Goal: Information Seeking & Learning: Learn about a topic

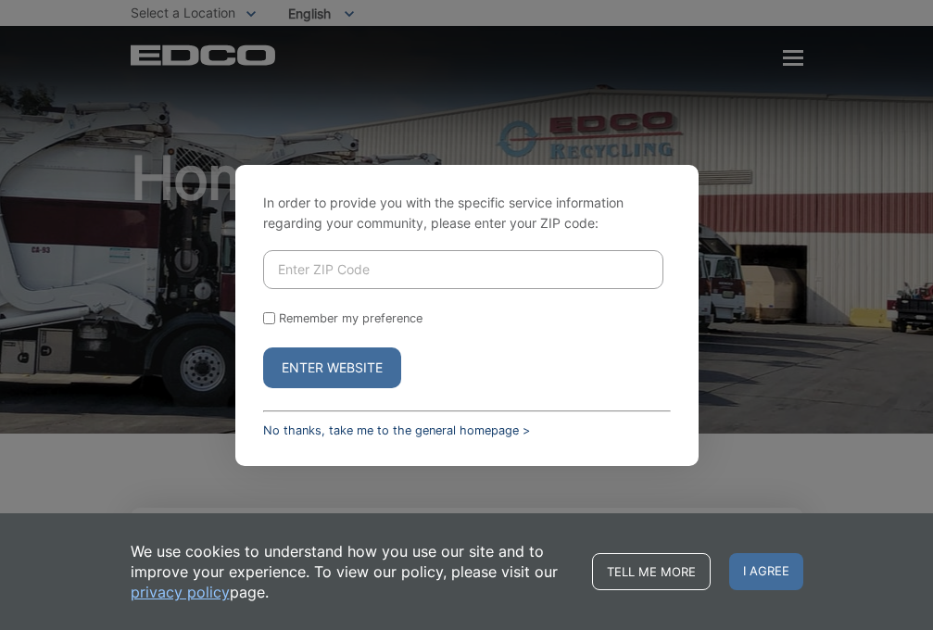
click at [330, 432] on link "No thanks, take me to the general homepage >" at bounding box center [396, 430] width 267 height 14
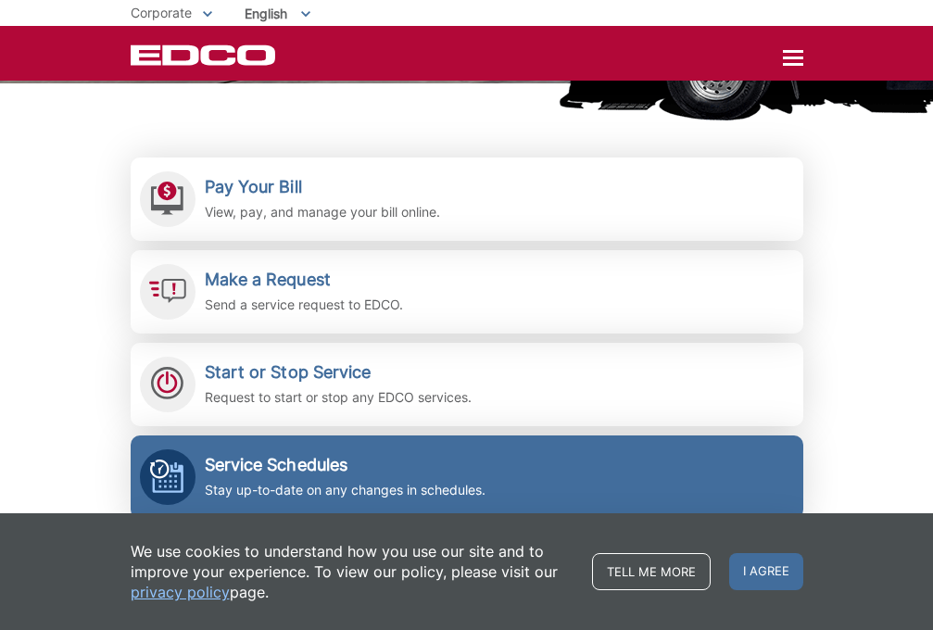
scroll to position [343, 0]
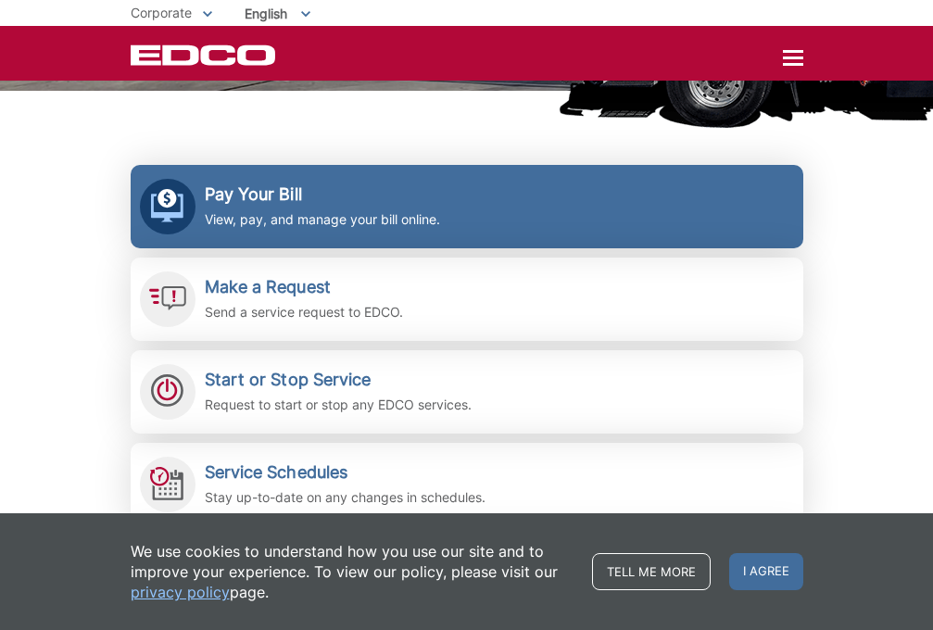
click at [343, 216] on p "View, pay, and manage your bill online." at bounding box center [322, 219] width 235 height 20
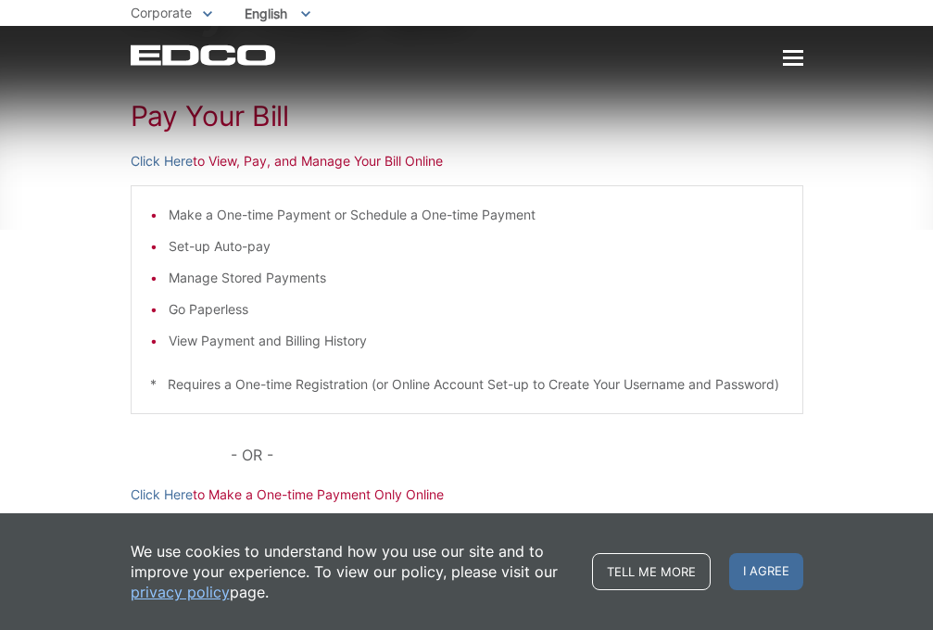
scroll to position [207, 0]
click at [182, 157] on link "Click Here" at bounding box center [162, 161] width 62 height 20
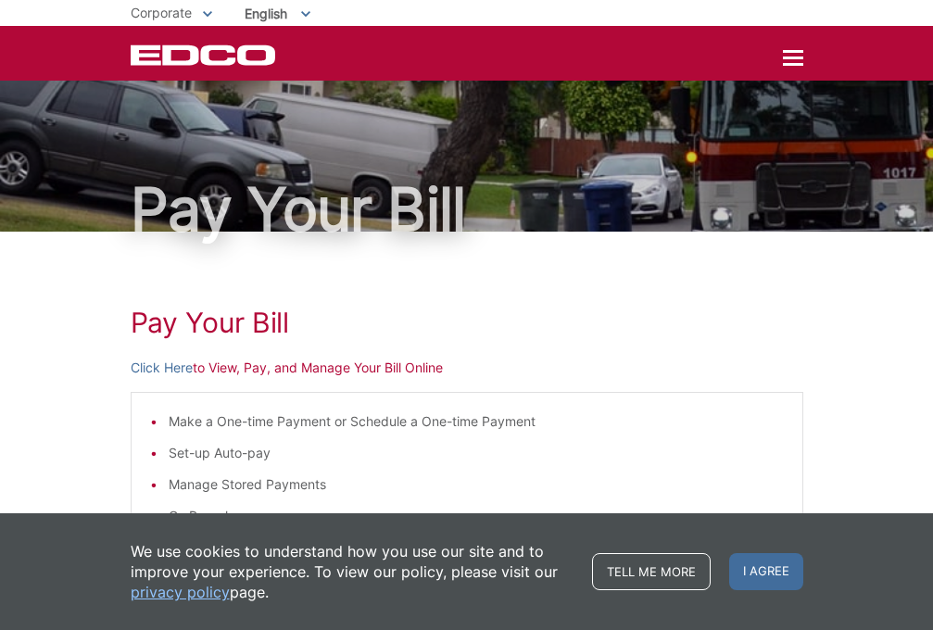
scroll to position [0, 0]
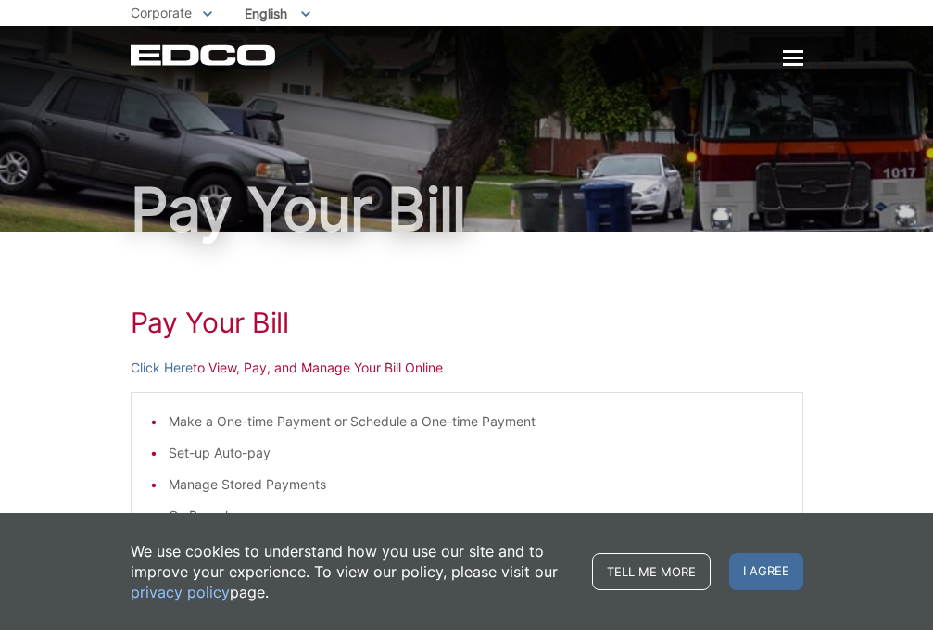
click at [794, 62] on div at bounding box center [793, 59] width 20 height 16
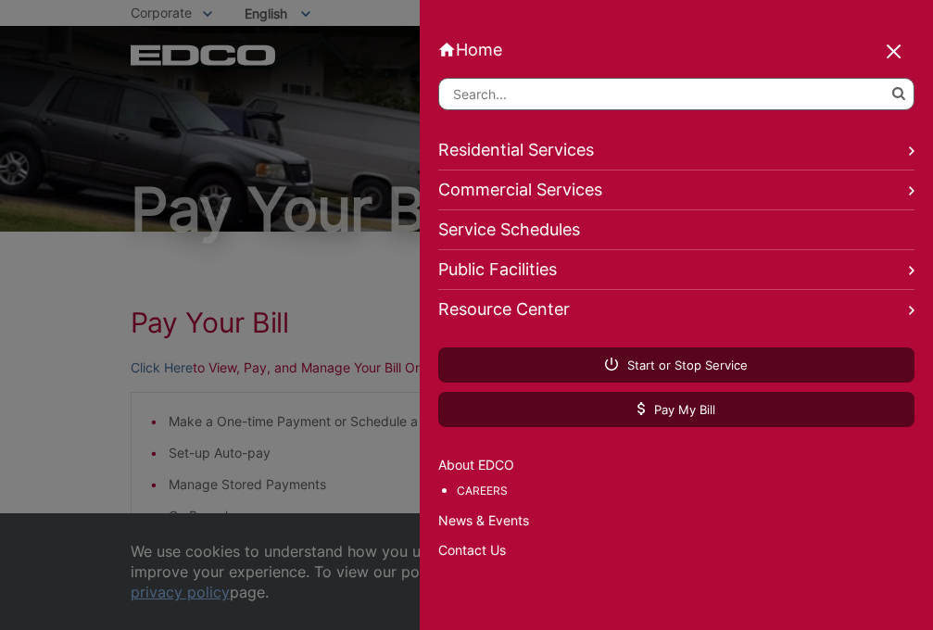
click at [558, 153] on link "Residential Services" at bounding box center [676, 151] width 476 height 40
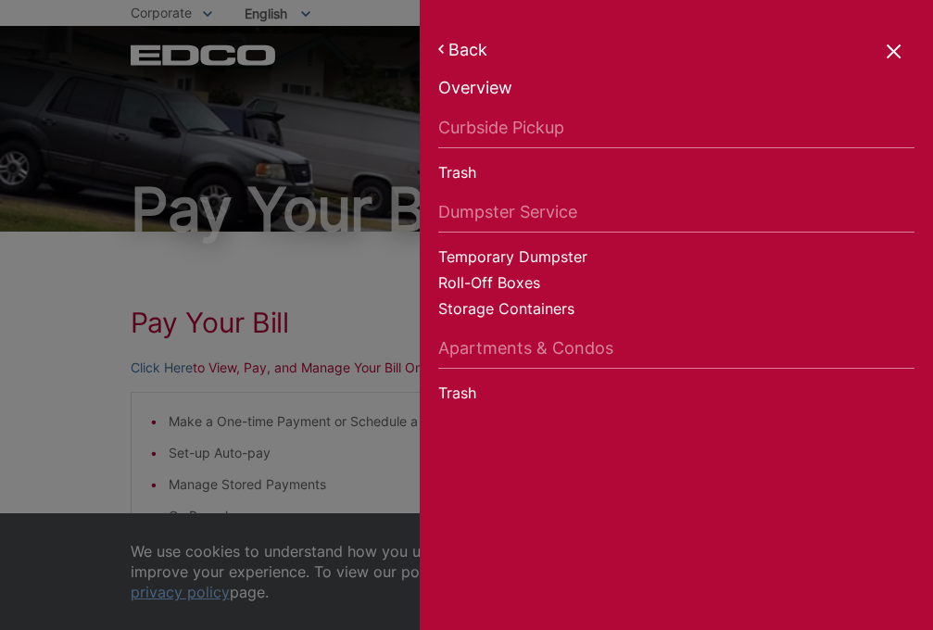
click at [463, 176] on link "Trash" at bounding box center [676, 175] width 476 height 26
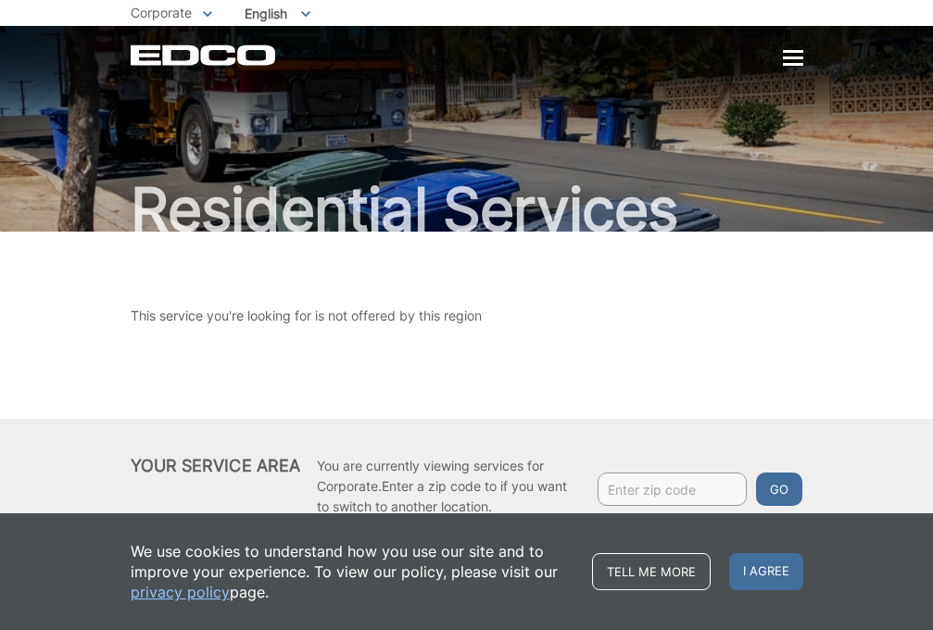
click at [791, 59] on div at bounding box center [793, 57] width 20 height 3
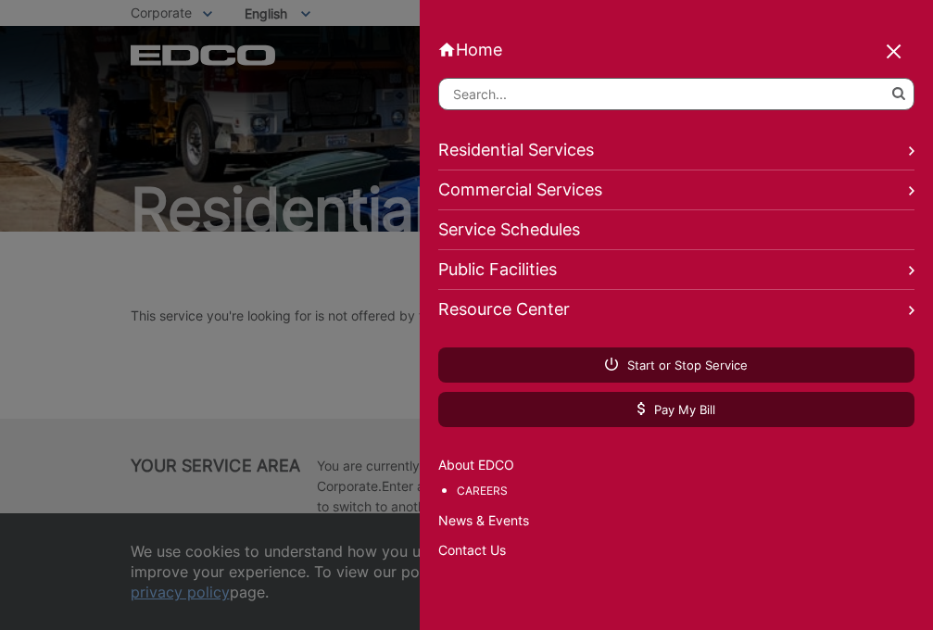
click at [612, 150] on link "Residential Services" at bounding box center [676, 151] width 476 height 40
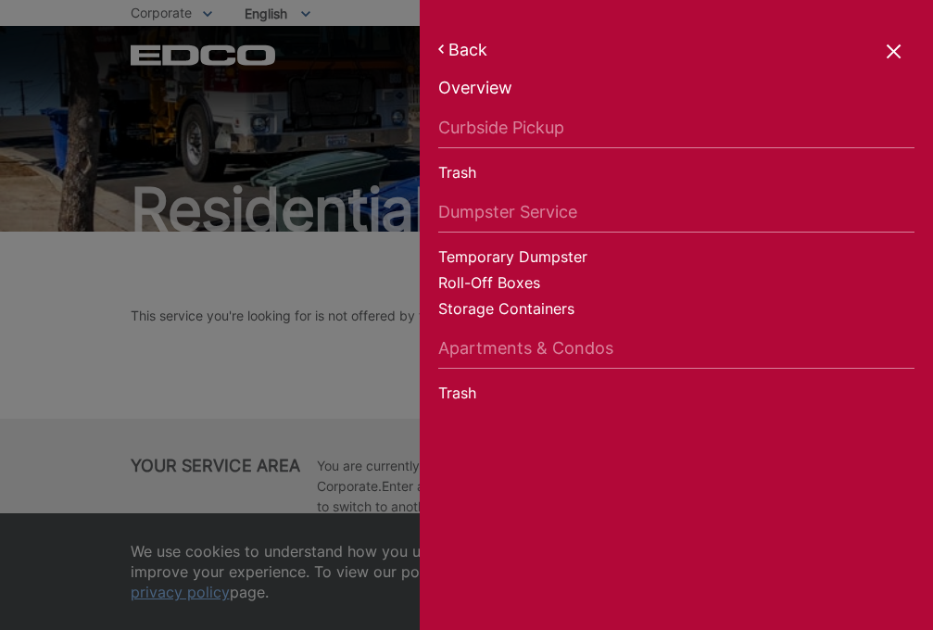
click at [567, 210] on link "Dumpster Service" at bounding box center [676, 217] width 476 height 31
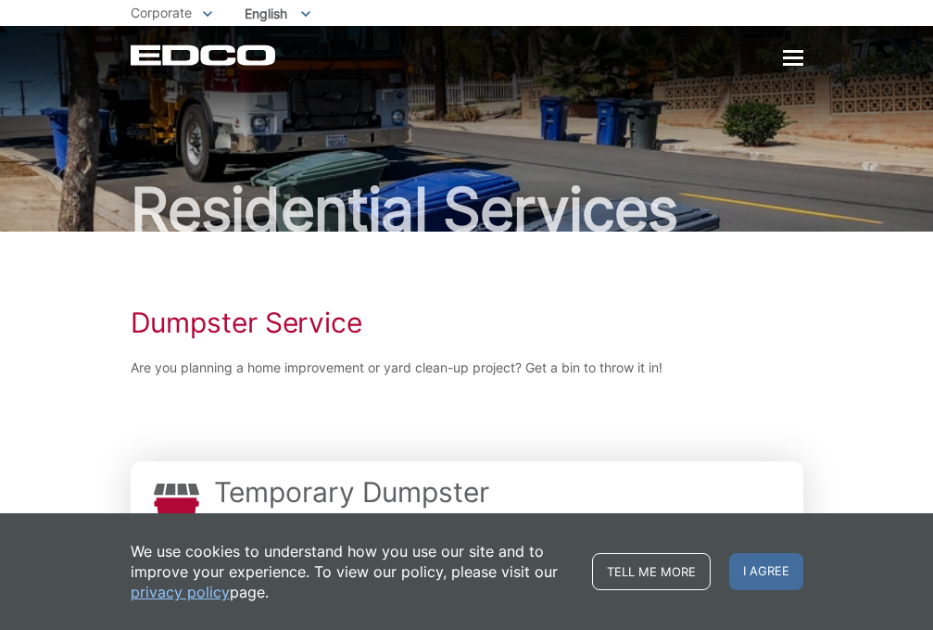
click at [781, 62] on div "EDCO Logo Home Residential Services Curbside Pickup Trash Dumpster Service Temp…" at bounding box center [467, 54] width 672 height 21
click at [790, 61] on div at bounding box center [793, 59] width 20 height 16
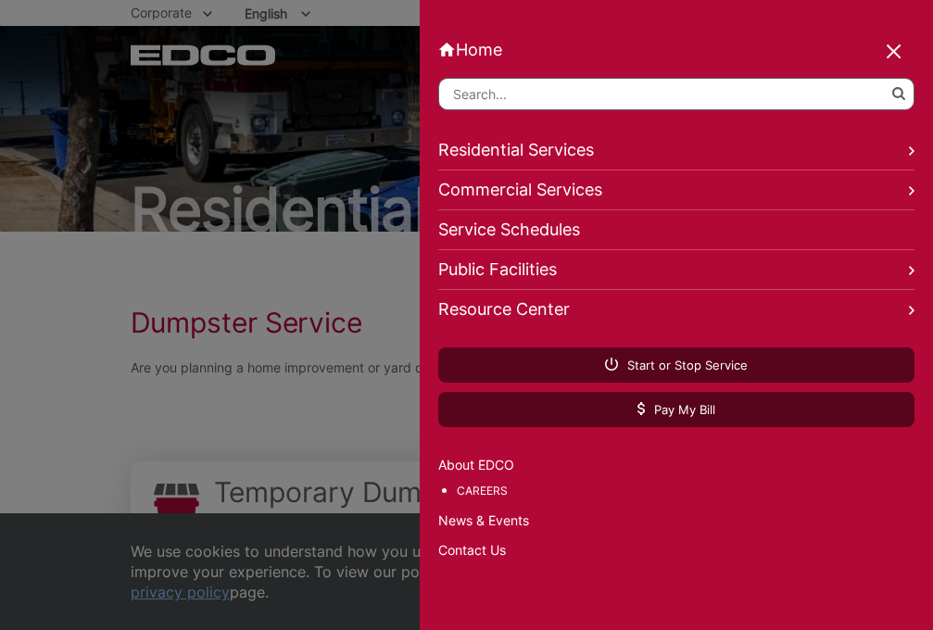
click at [652, 311] on link "Resource Center" at bounding box center [676, 309] width 476 height 39
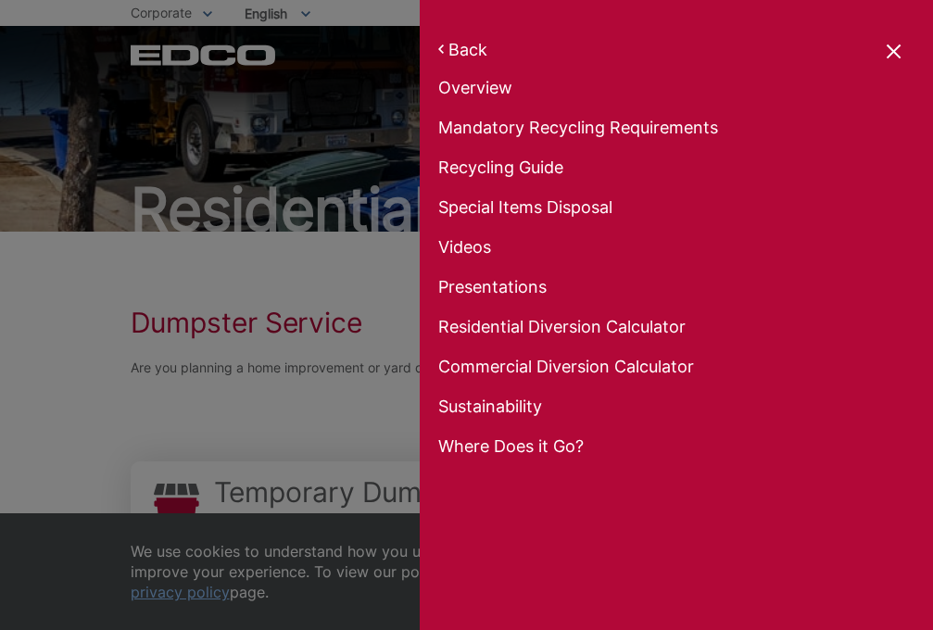
click at [593, 117] on ul "Overview Mandatory Recycling Requirements Recycling Guide Special Items Disposa…" at bounding box center [676, 270] width 476 height 384
click at [590, 128] on link "Mandatory Recycling Requirements" at bounding box center [676, 131] width 476 height 26
click at [477, 48] on link "Back" at bounding box center [676, 49] width 476 height 19
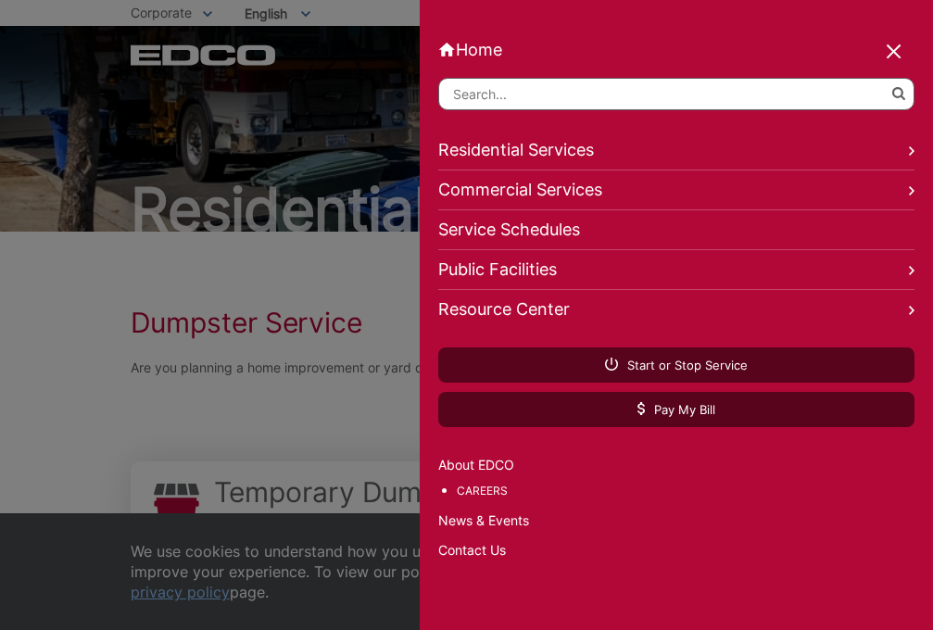
click at [571, 152] on link "Residential Services" at bounding box center [676, 151] width 476 height 40
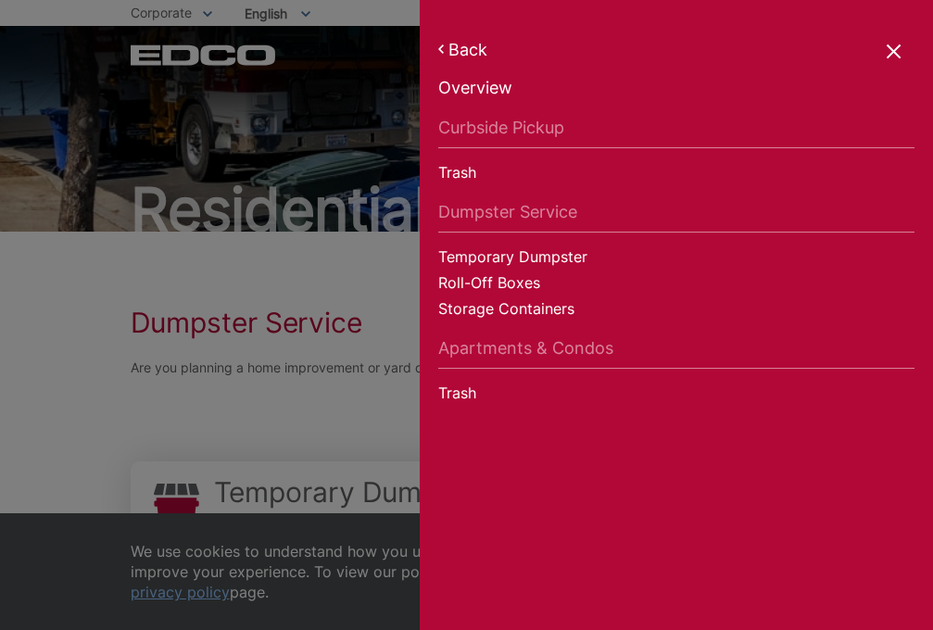
click at [476, 48] on link "Back" at bounding box center [676, 49] width 476 height 19
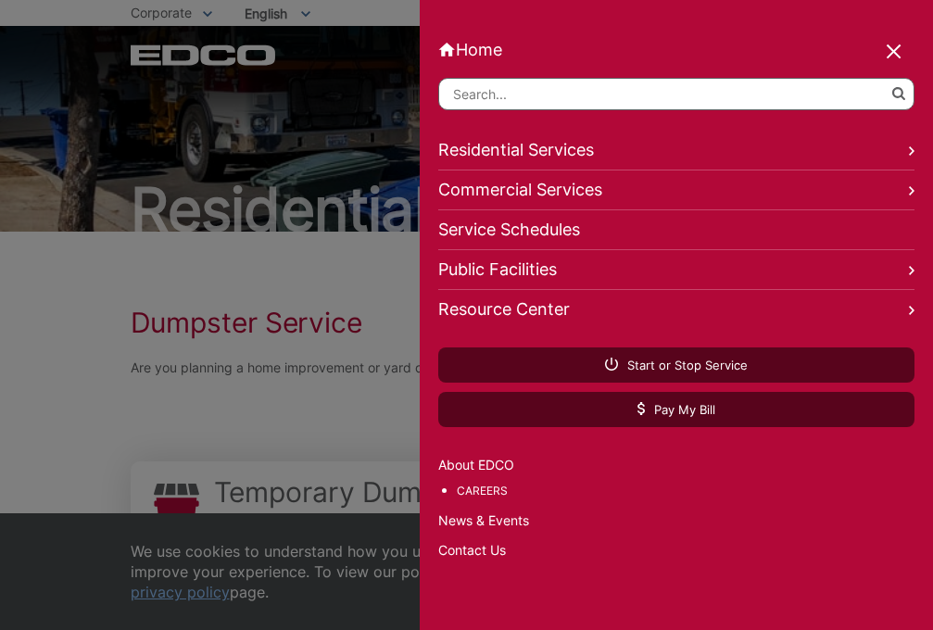
click at [497, 101] on input "Search" at bounding box center [676, 94] width 476 height 32
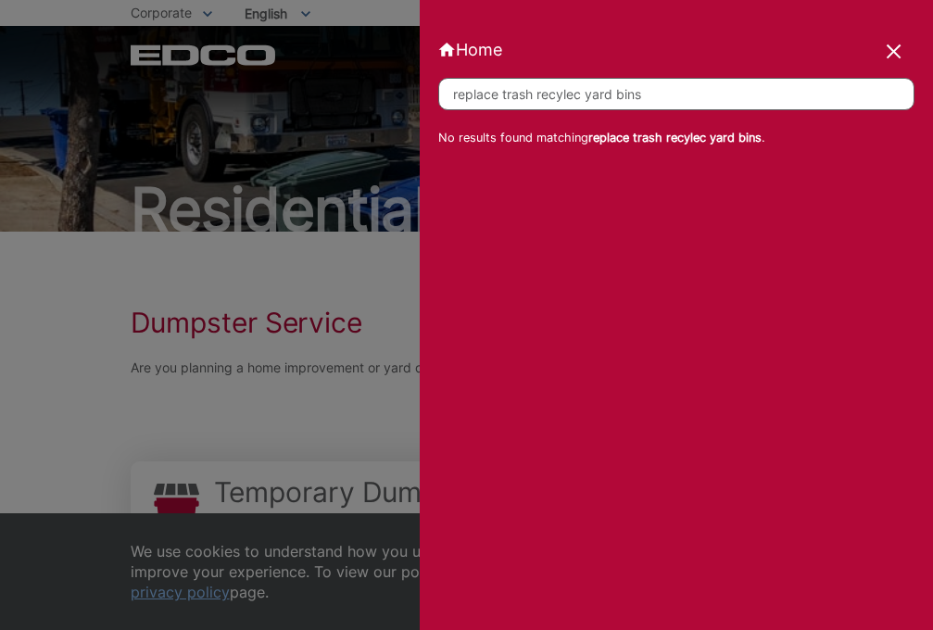
type input "replace trash recylec yard bins"
click button "submit" at bounding box center [0, 0] width 0 height 0
click at [891, 49] on div at bounding box center [895, 53] width 26 height 26
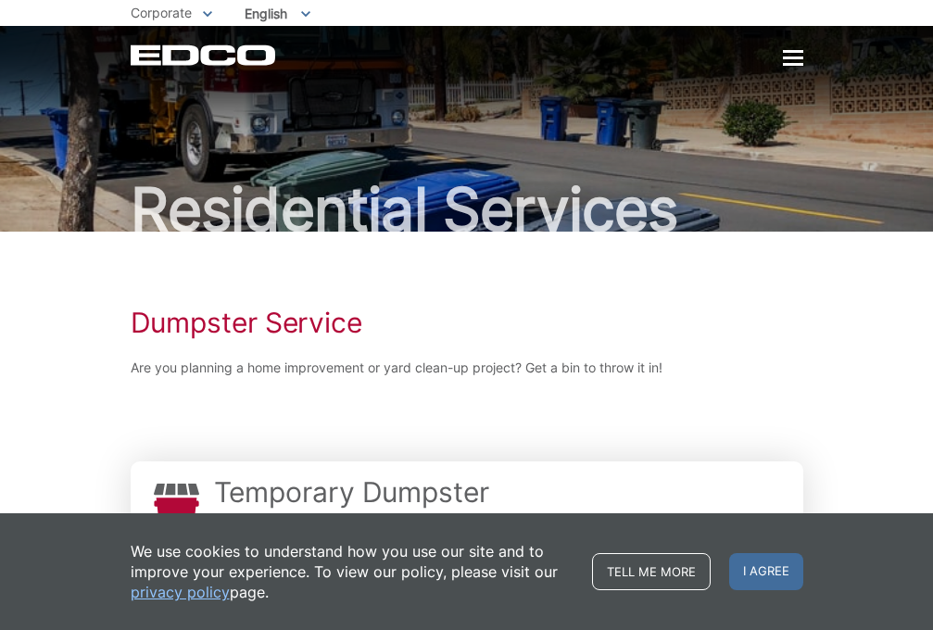
click at [801, 58] on div at bounding box center [793, 57] width 20 height 3
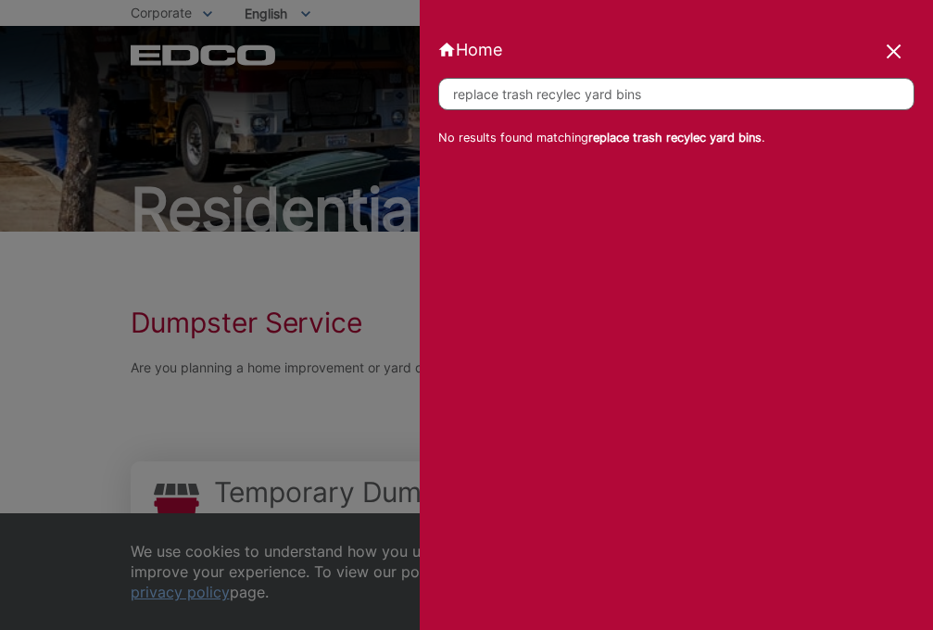
click at [494, 46] on link "Home" at bounding box center [676, 49] width 476 height 19
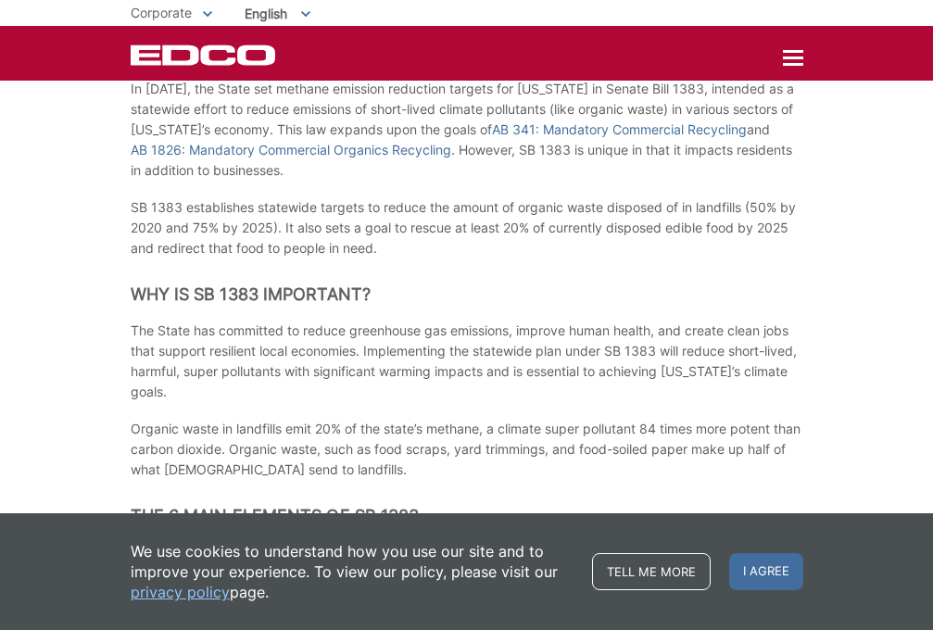
scroll to position [257, 0]
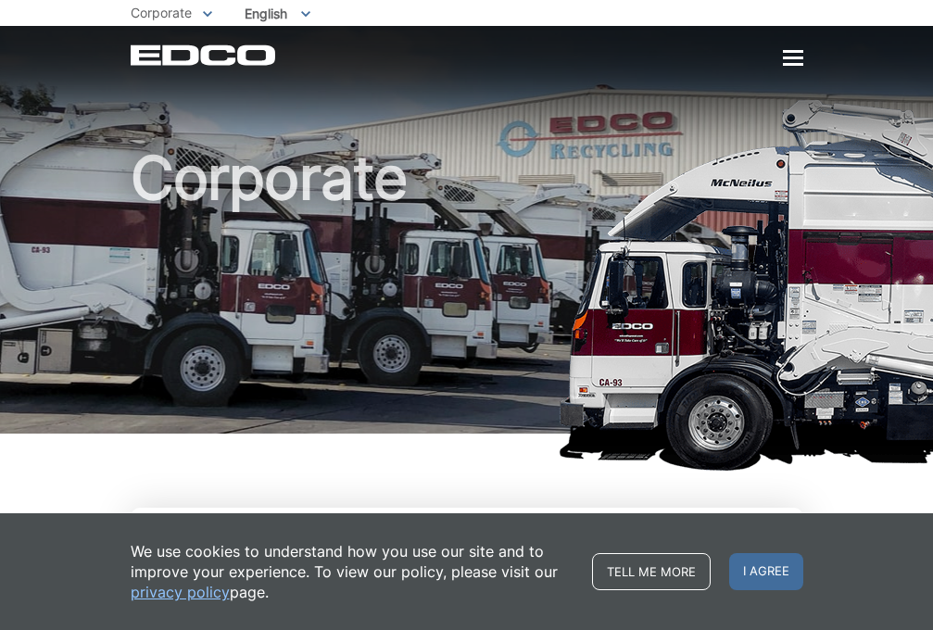
click at [790, 61] on div at bounding box center [793, 59] width 20 height 16
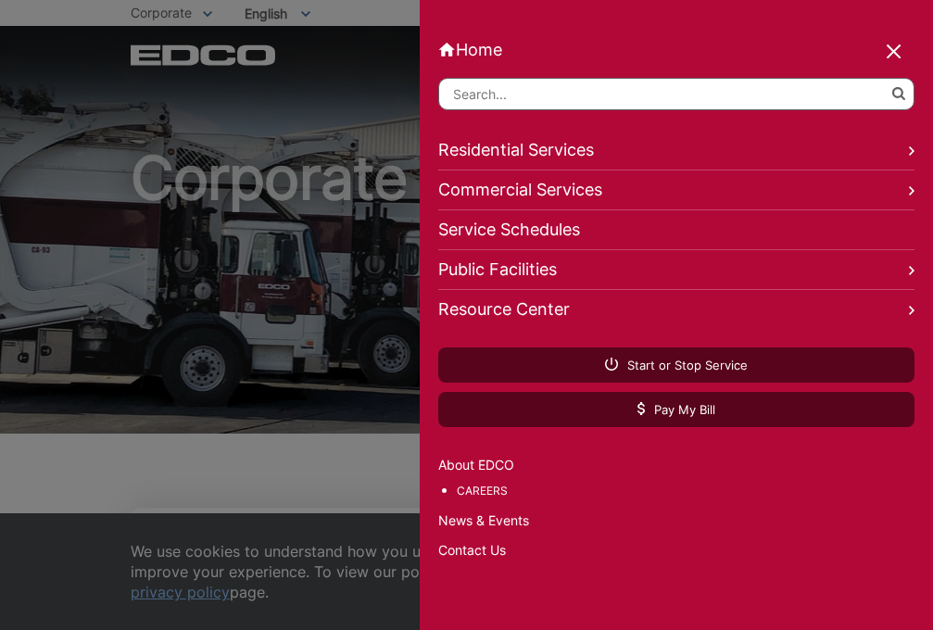
click at [521, 233] on link "Service Schedules" at bounding box center [676, 230] width 476 height 40
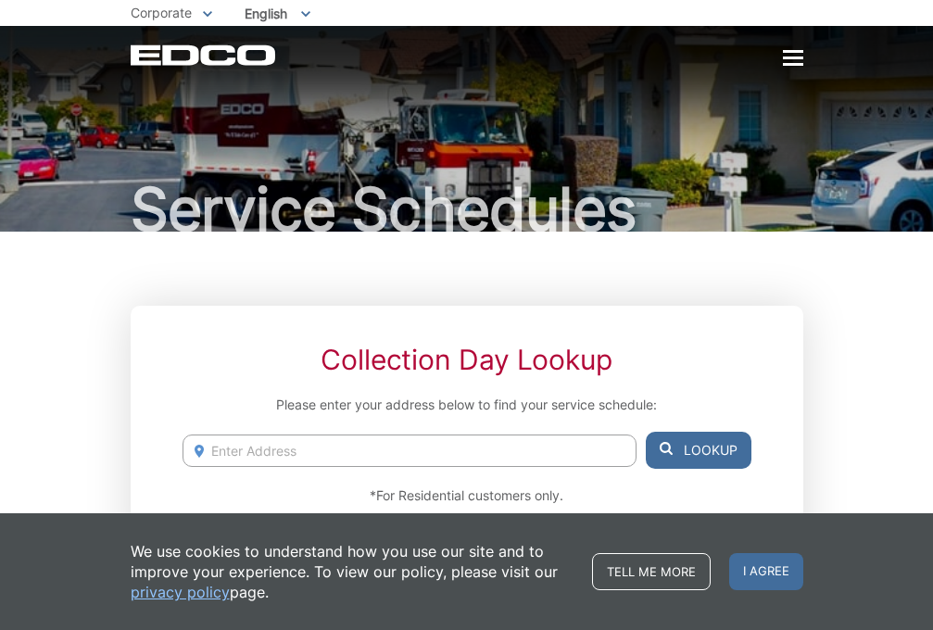
click at [796, 56] on div at bounding box center [793, 59] width 20 height 16
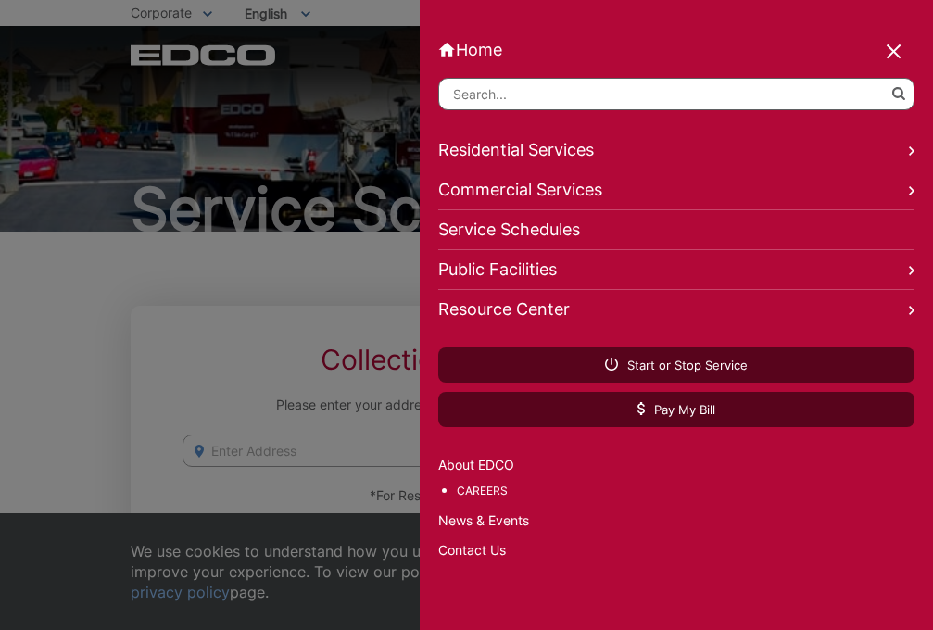
click at [454, 550] on link "Contact Us" at bounding box center [676, 550] width 476 height 20
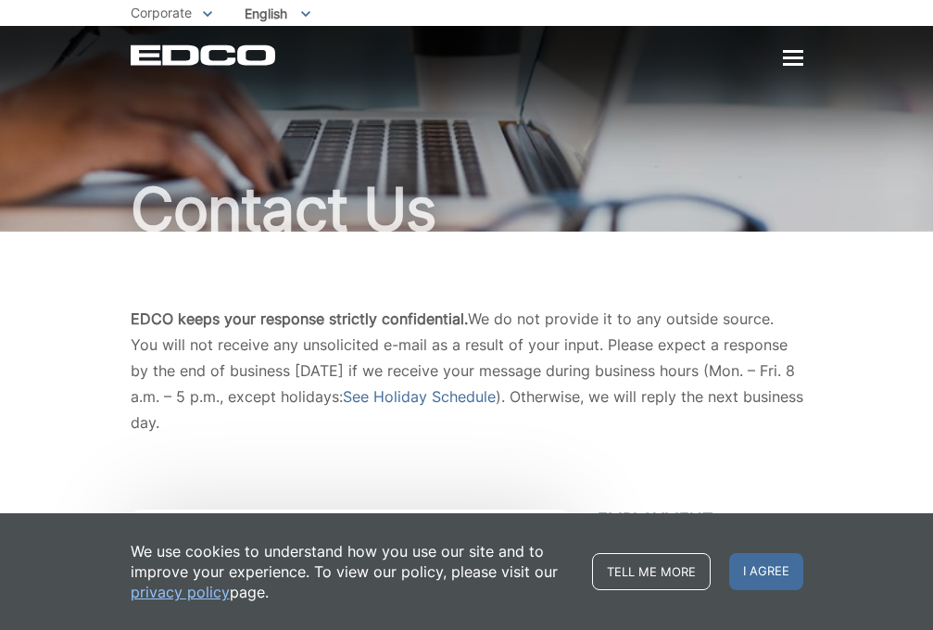
click at [780, 65] on div "EDCO Logo Home Residential Services Curbside Pickup Trash Dumpster Service Temp…" at bounding box center [467, 54] width 672 height 21
click at [796, 58] on div at bounding box center [793, 57] width 20 height 3
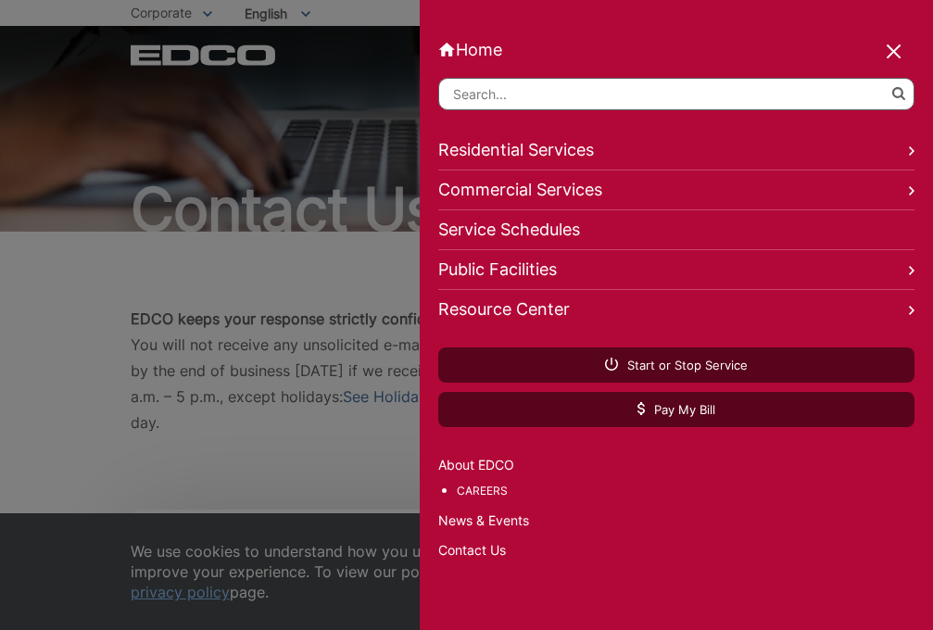
click at [771, 101] on input "Search" at bounding box center [676, 94] width 476 height 32
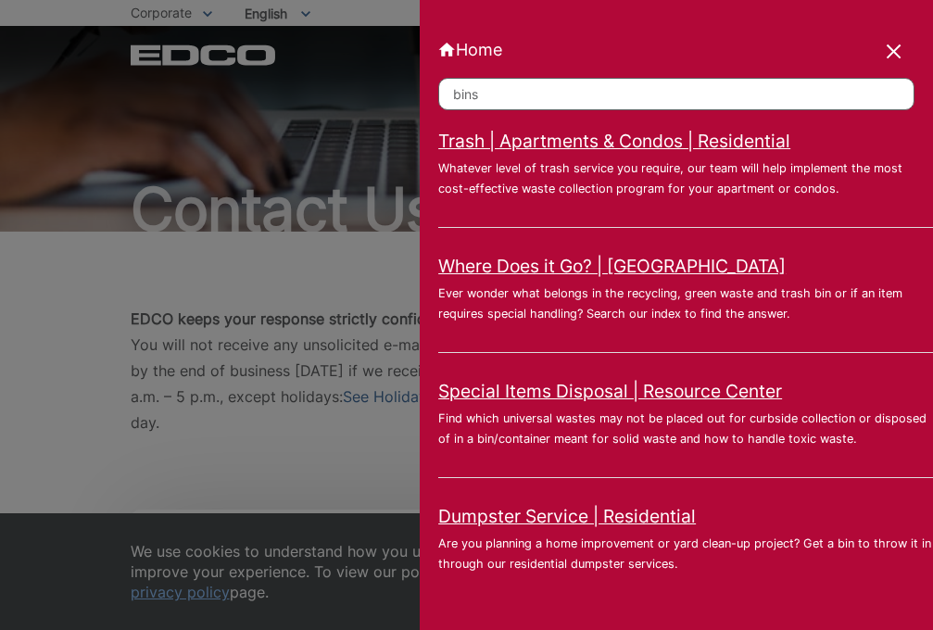
type input "bins"
click at [892, 48] on div at bounding box center [895, 53] width 26 height 26
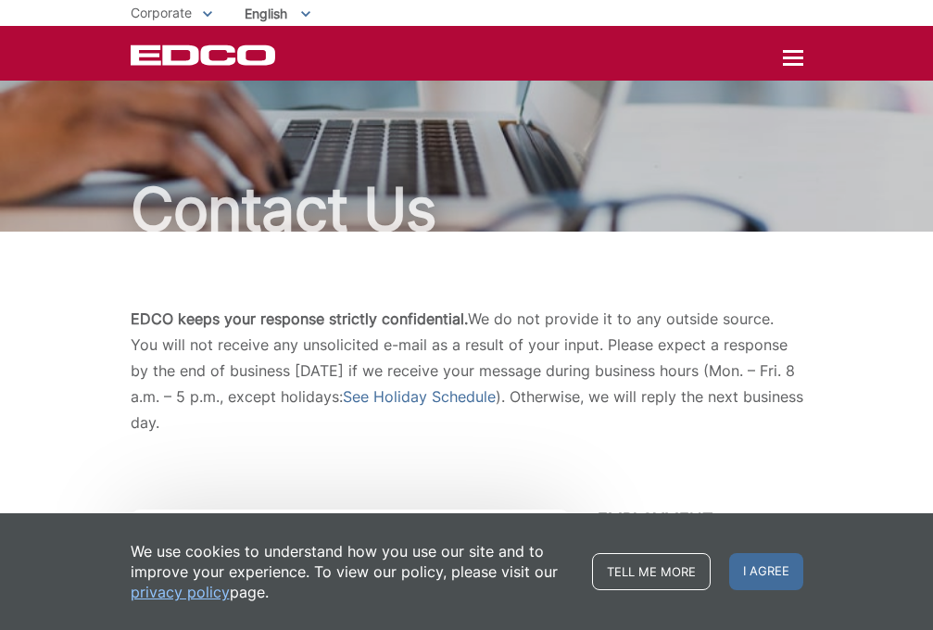
scroll to position [-1, 0]
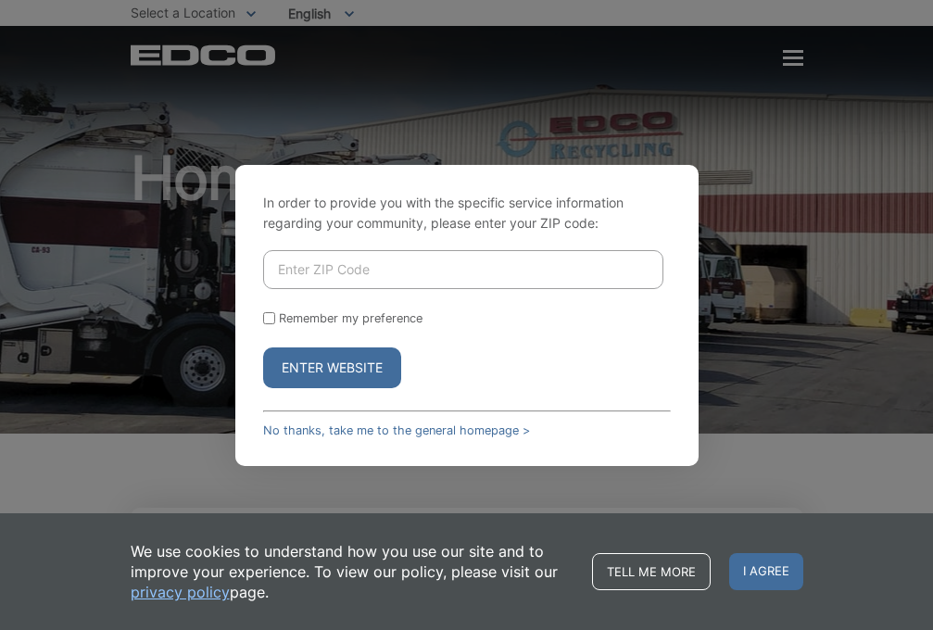
click at [527, 269] on input "Enter ZIP Code" at bounding box center [463, 269] width 400 height 39
type input "92029"
click at [311, 359] on button "Enter Website" at bounding box center [332, 367] width 138 height 41
